Goal: Task Accomplishment & Management: Manage account settings

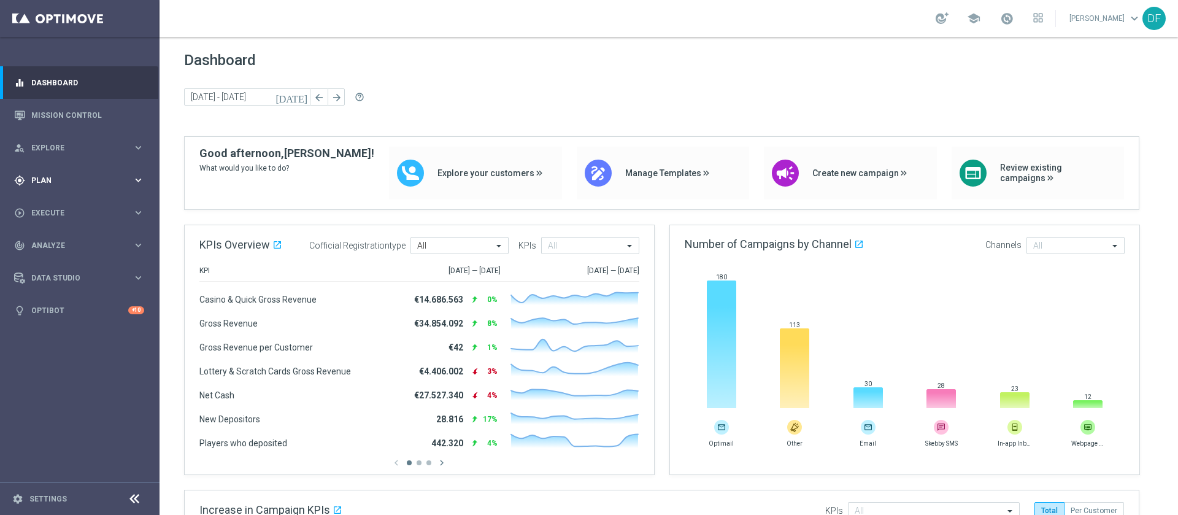
click at [63, 167] on div "gps_fixed Plan keyboard_arrow_right" at bounding box center [79, 180] width 158 height 33
click at [58, 204] on link "Target Groups" at bounding box center [80, 206] width 96 height 10
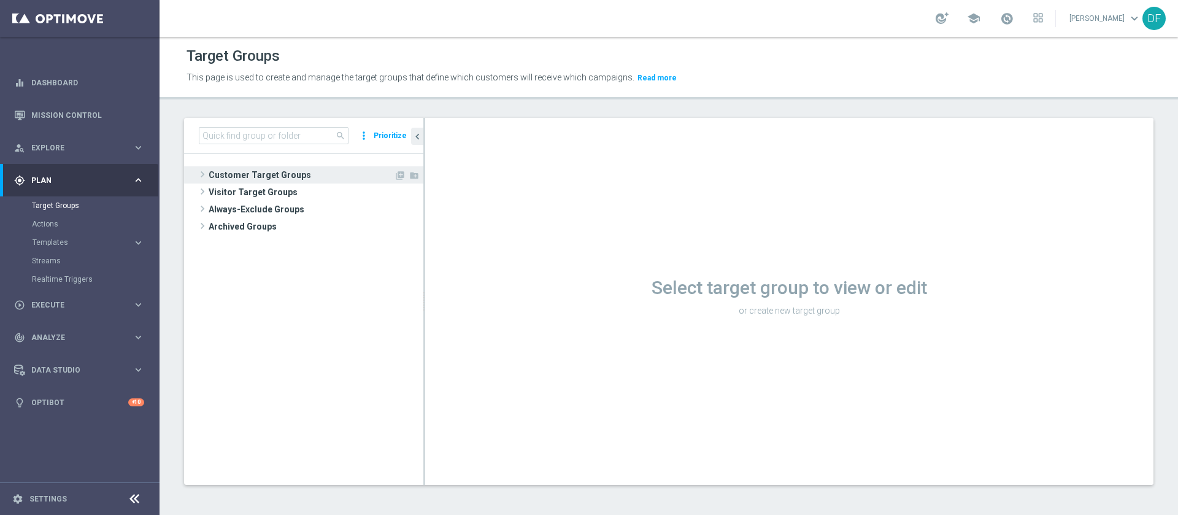
click at [229, 177] on span "Customer Target Groups" at bounding box center [301, 174] width 185 height 17
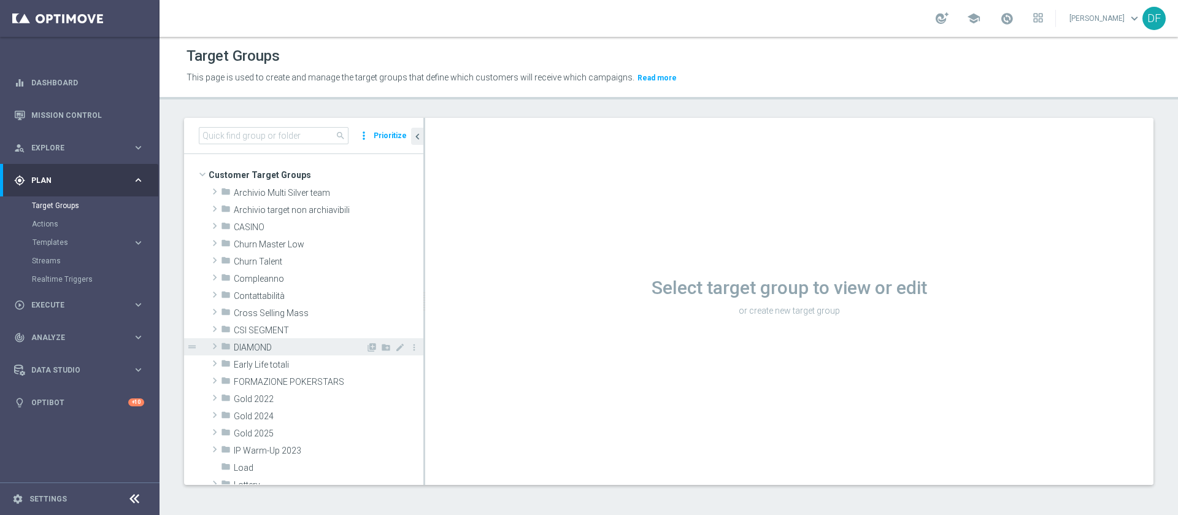
click at [263, 350] on span "DIAMOND" at bounding box center [300, 347] width 132 height 10
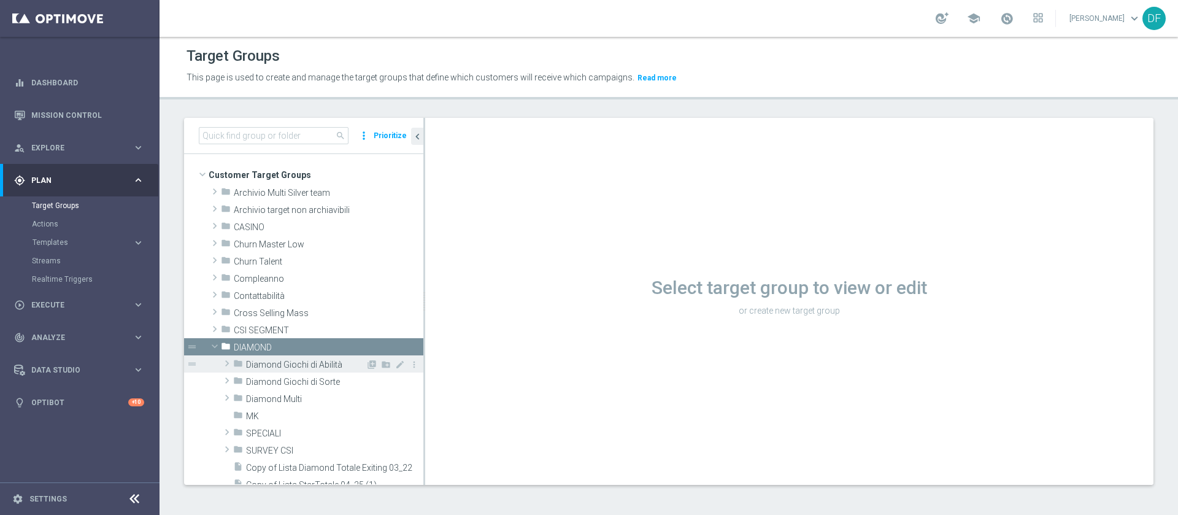
click at [304, 362] on span "Diamond Giochi di Abilità" at bounding box center [306, 364] width 120 height 10
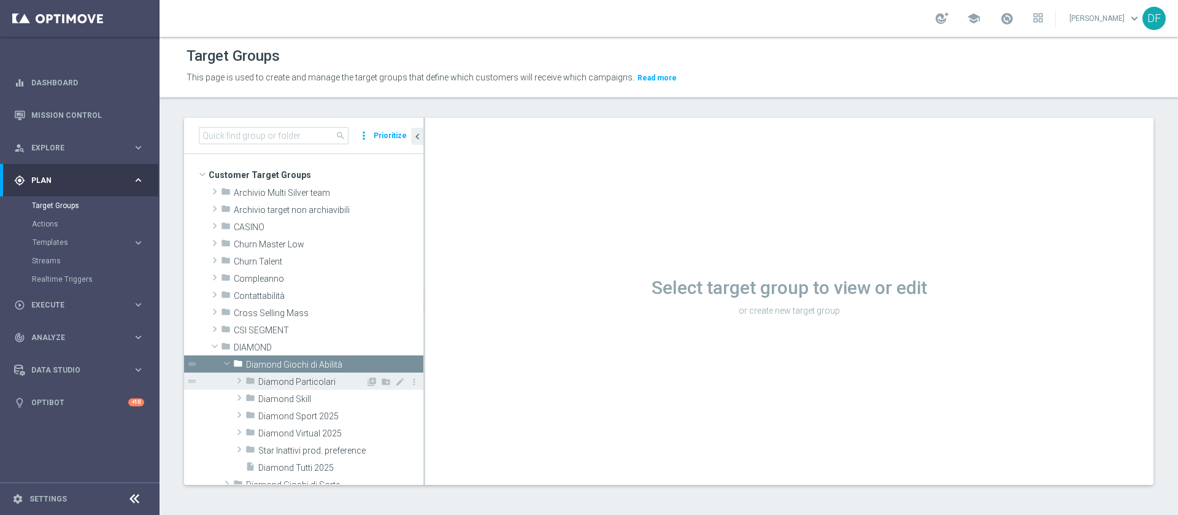
click at [302, 380] on span "Diamond Particolari" at bounding box center [311, 382] width 107 height 10
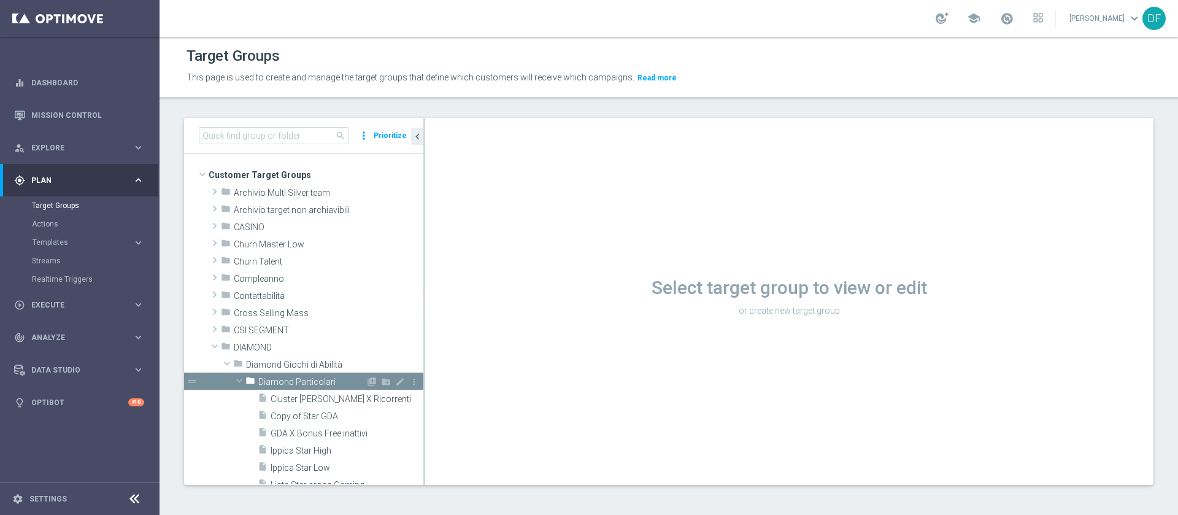
click at [304, 383] on span "Diamond Particolari" at bounding box center [311, 382] width 107 height 10
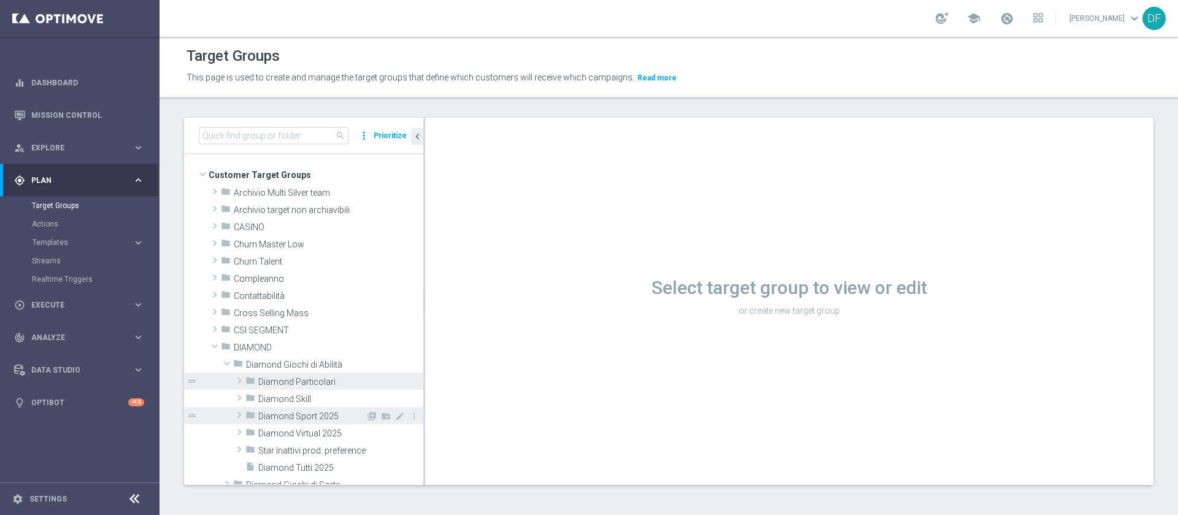
click at [307, 414] on span "Diamond Sport 2025" at bounding box center [311, 416] width 107 height 10
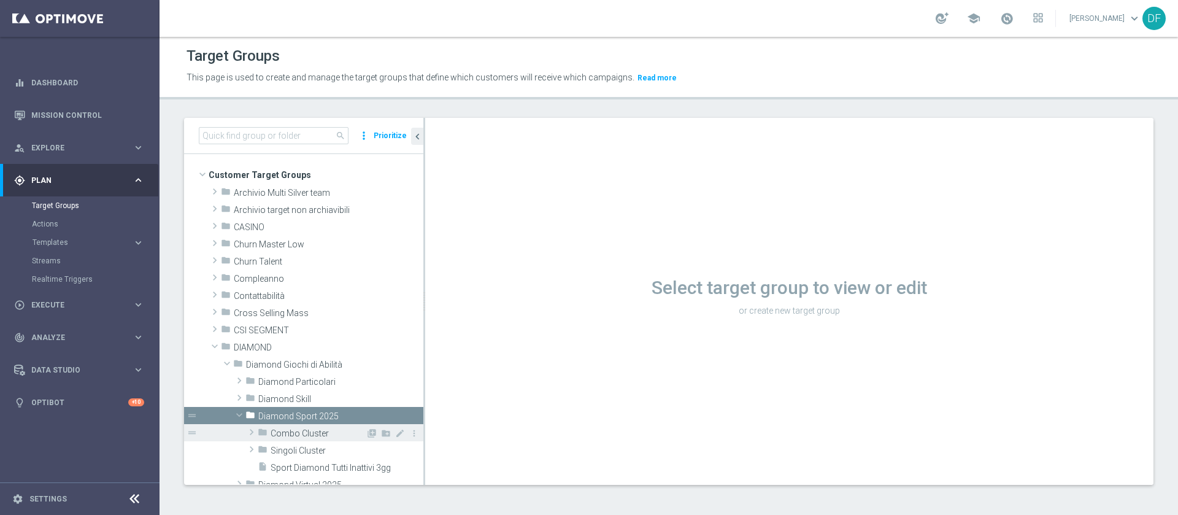
click at [306, 430] on span "Combo Cluster" at bounding box center [317, 433] width 95 height 10
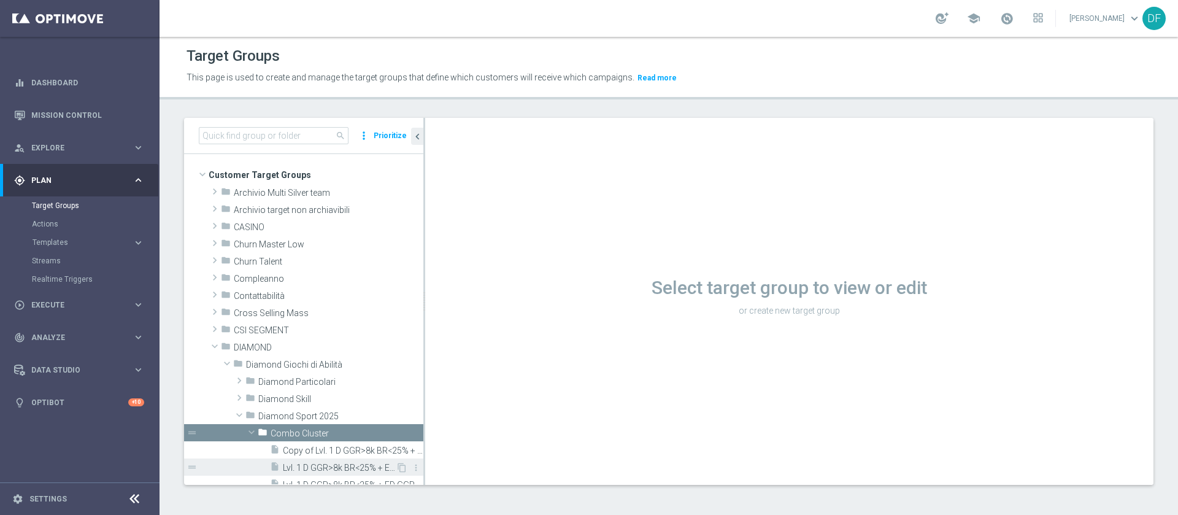
click at [363, 462] on span "Lvl. 1 D GGR>8k BR<25% + ED GGR>3k BR<20%" at bounding box center [339, 467] width 113 height 10
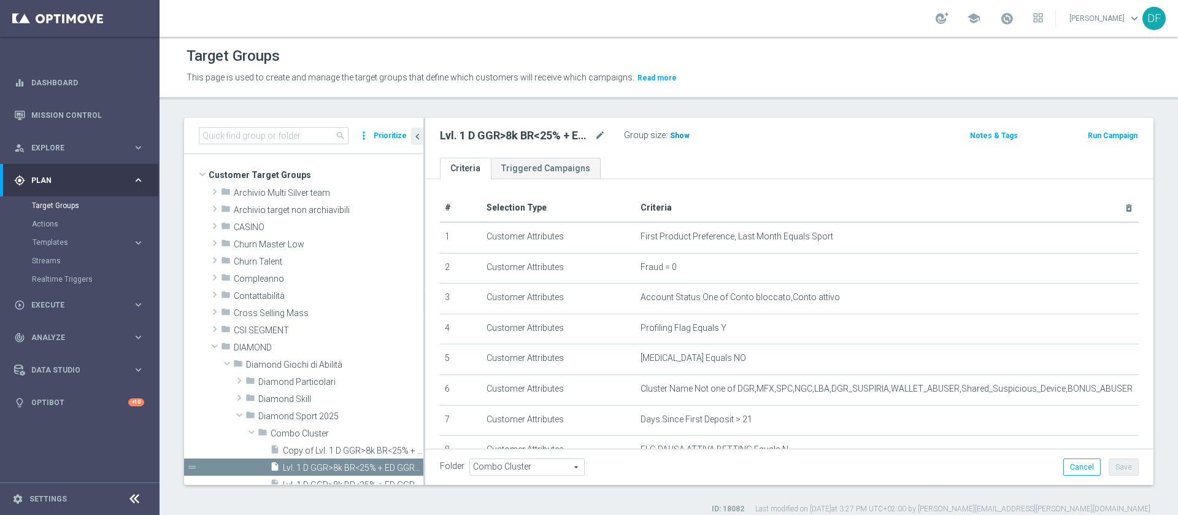
click at [674, 136] on span "Show" at bounding box center [680, 135] width 20 height 9
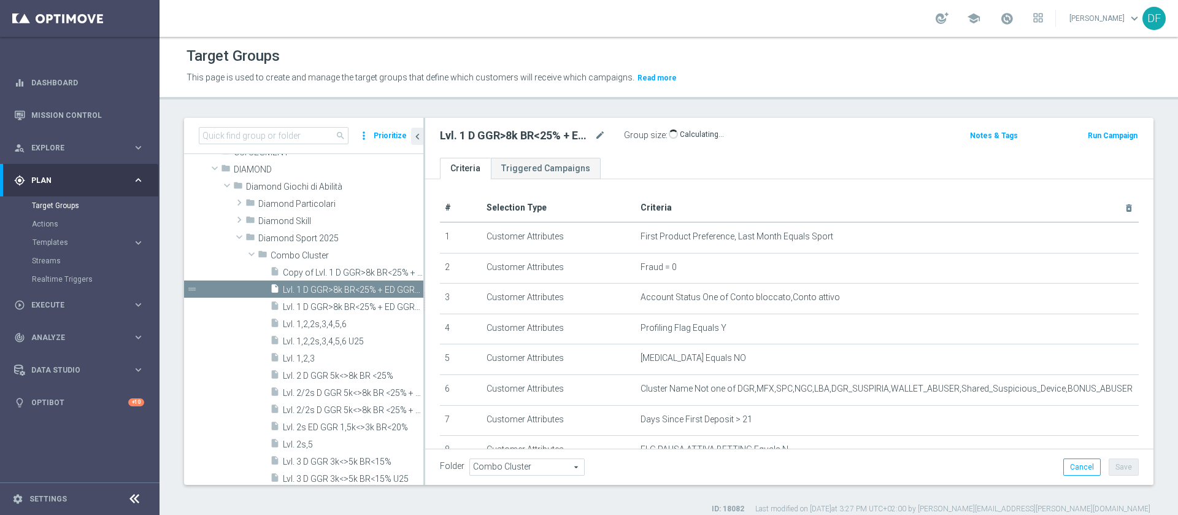
scroll to position [206, 0]
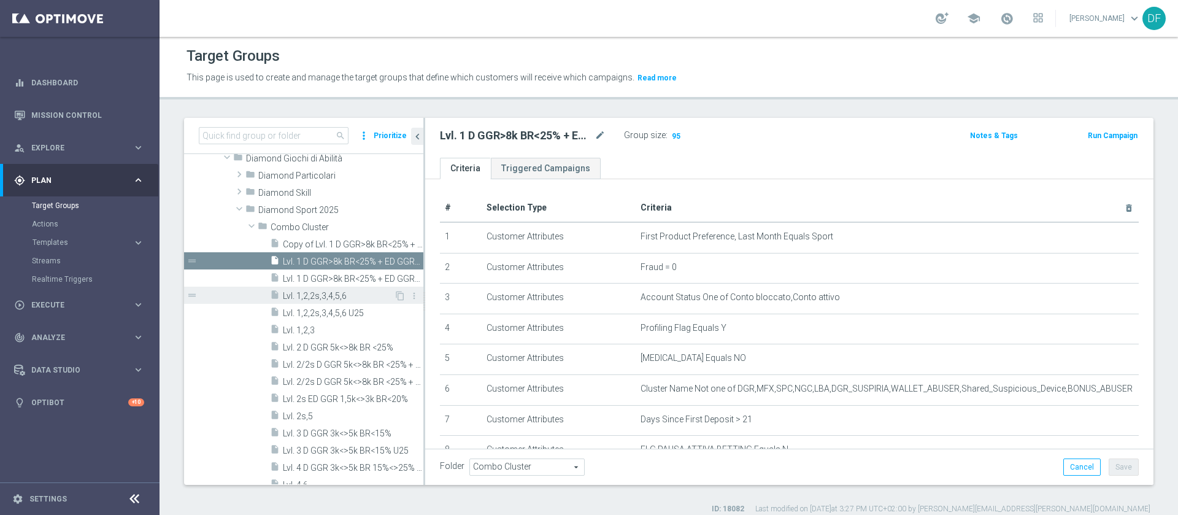
click at [335, 297] on span "Lvl. 1,2,2s,3,4,5,6" at bounding box center [338, 296] width 111 height 10
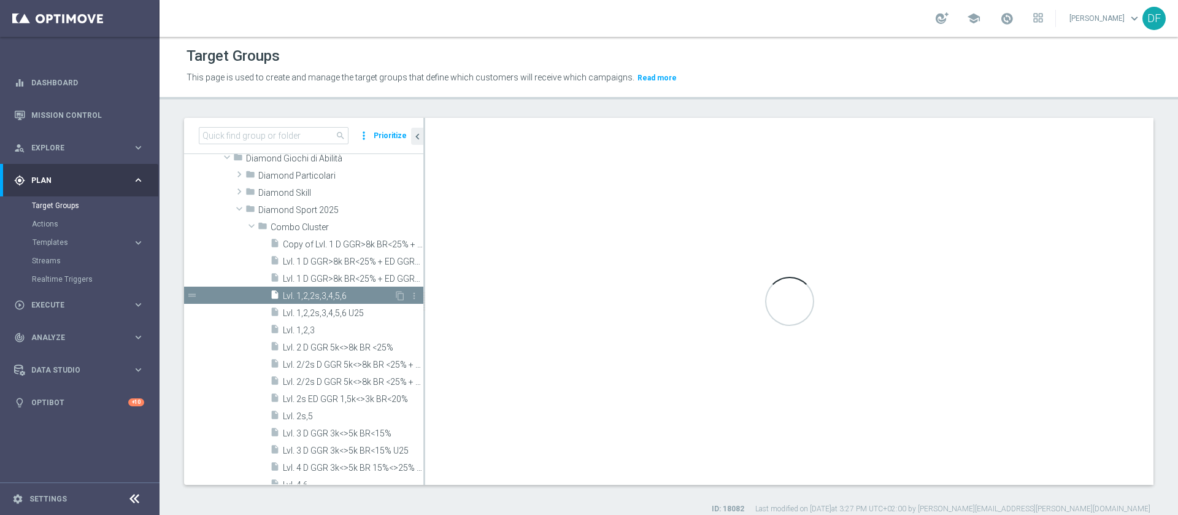
type textarea "1 and 2 and 3 and 4 and 5 and 6 and 7 and 8 and 9 and 19 and ((10 and 11 and 12…"
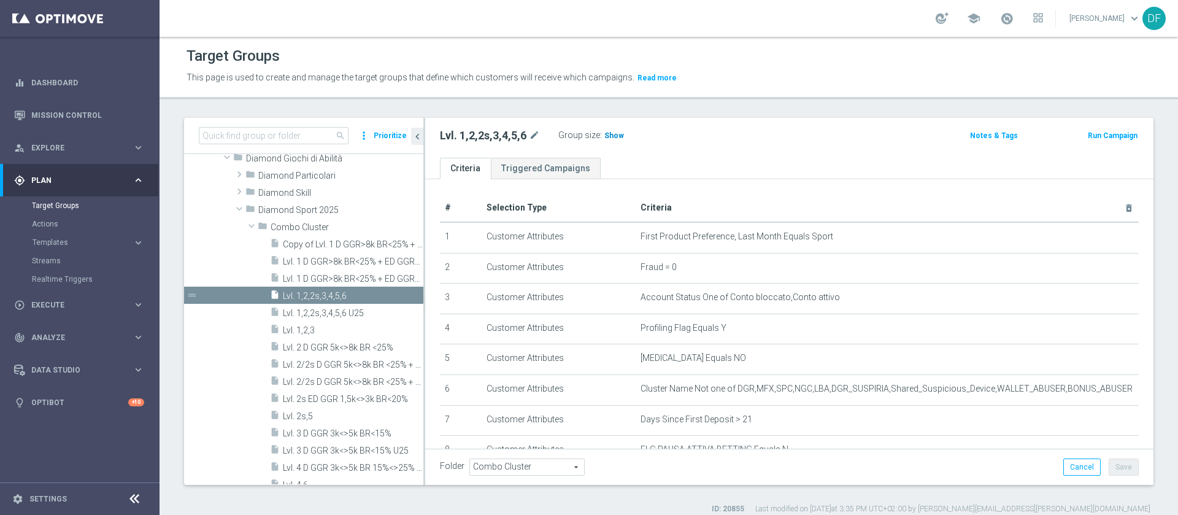
click at [619, 137] on span "Show" at bounding box center [614, 135] width 20 height 9
